Goal: Navigation & Orientation: Find specific page/section

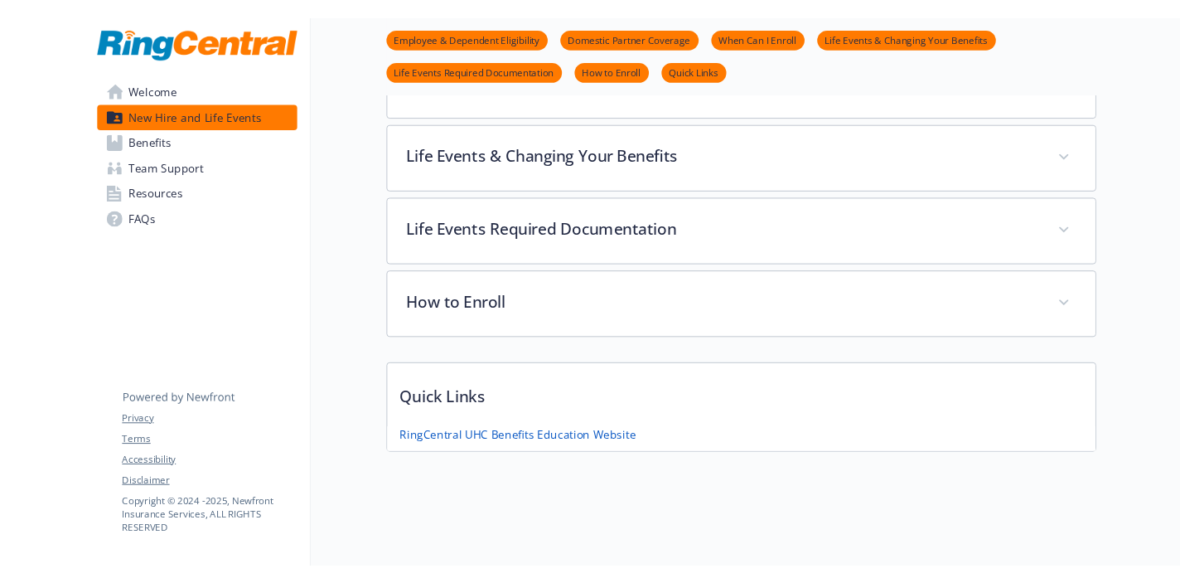
scroll to position [588, 0]
